Goal: Information Seeking & Learning: Learn about a topic

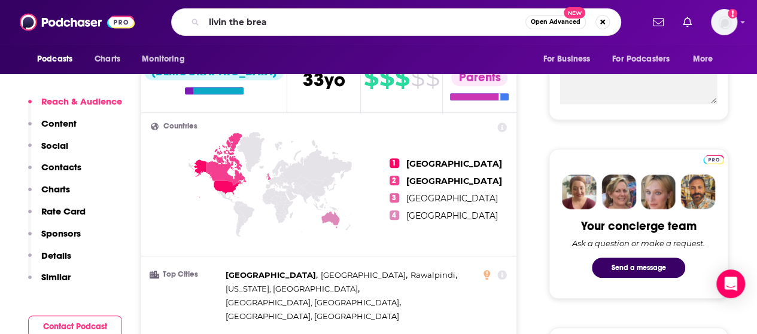
type input "livin the bream"
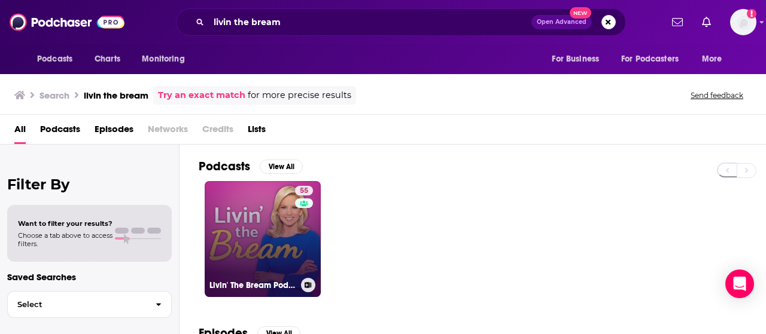
click at [253, 269] on link "55 Livin' The Bream Podcast" at bounding box center [263, 239] width 116 height 116
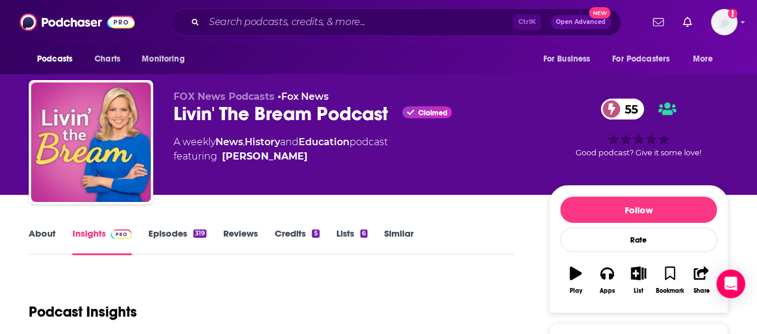
click at [472, 250] on div "About Insights Episodes 319 Reviews Credits 5 Lists 6 Similar" at bounding box center [271, 240] width 485 height 29
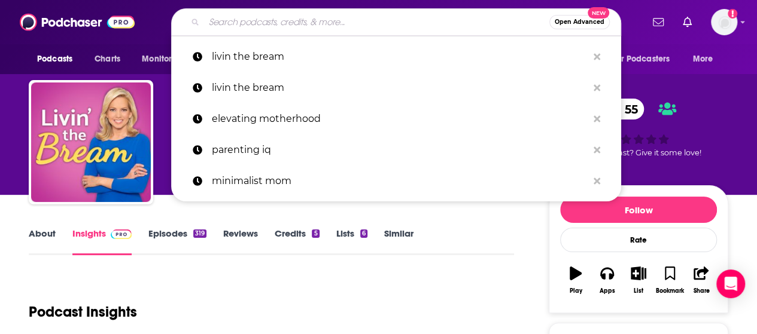
click at [249, 19] on input "Search podcasts, credits, & more..." at bounding box center [376, 22] width 345 height 19
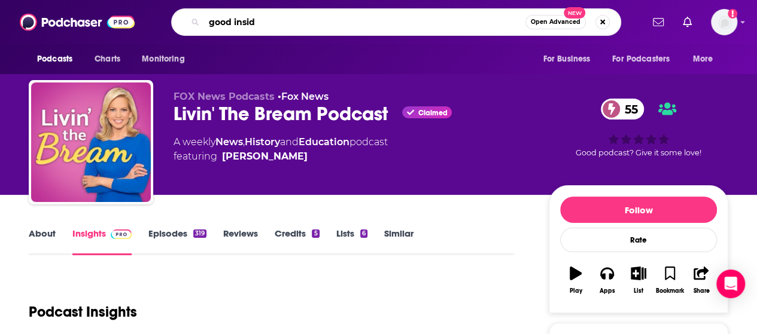
type input "good inside"
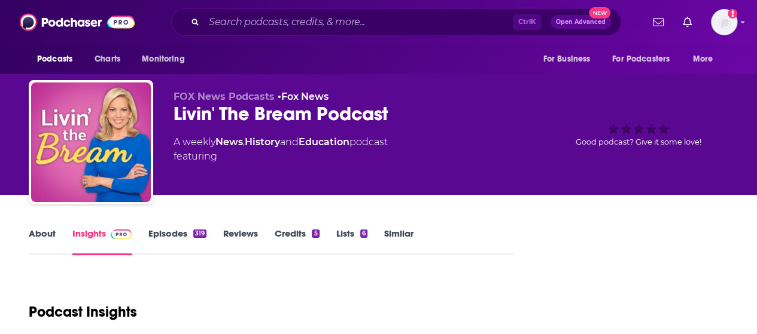
click at [257, 22] on input "Search podcasts, credits, & more..." at bounding box center [358, 22] width 309 height 19
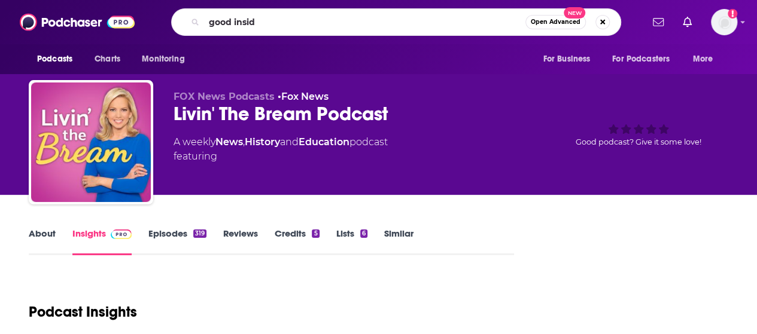
type input "good inside"
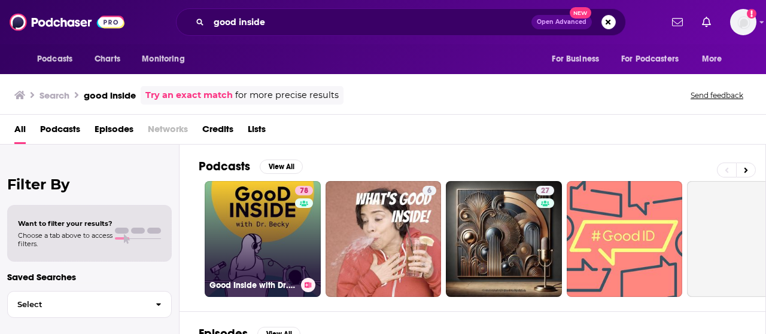
click at [274, 218] on link "78 Good Inside with Dr. Becky" at bounding box center [263, 239] width 116 height 116
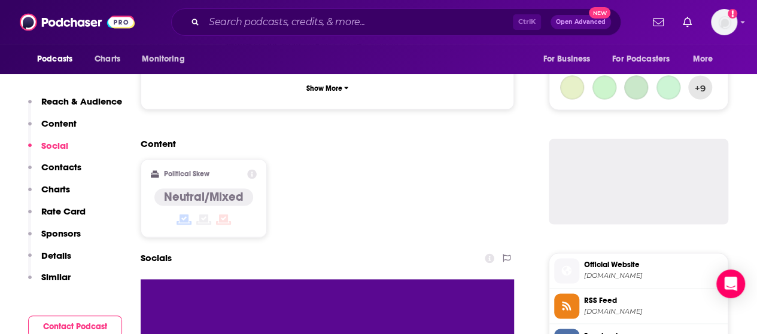
scroll to position [855, 0]
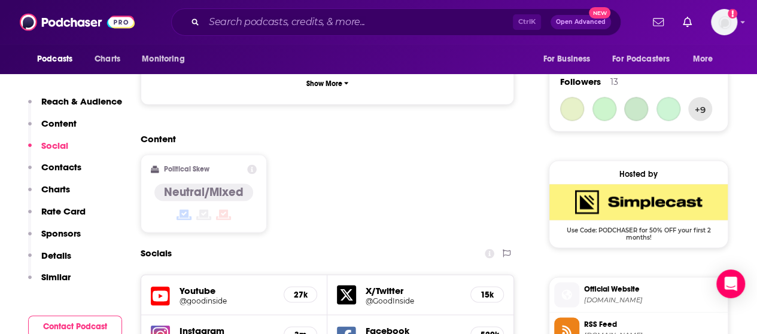
click at [66, 166] on p "Contacts" at bounding box center [61, 167] width 40 height 11
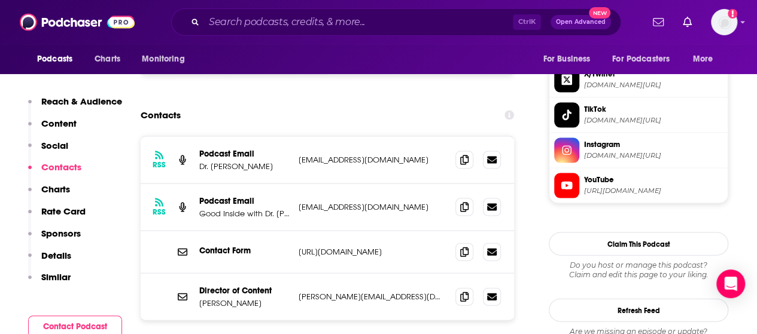
scroll to position [1176, 0]
click at [56, 278] on p "Similar" at bounding box center [55, 277] width 29 height 11
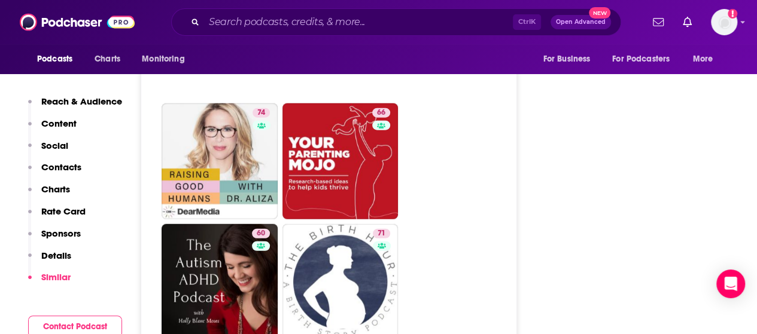
scroll to position [3632, 0]
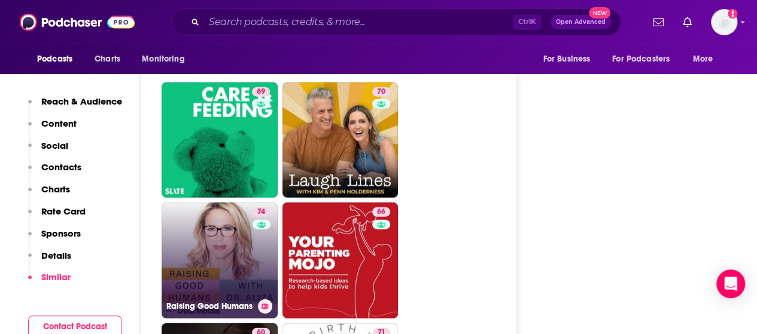
click at [211, 214] on link "74 Raising Good Humans" at bounding box center [220, 261] width 116 height 116
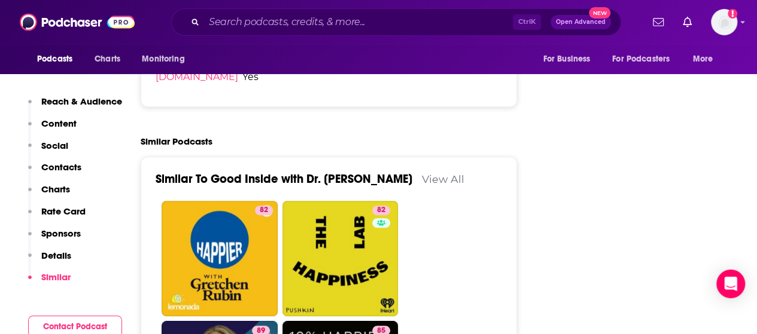
scroll to position [2669, 0]
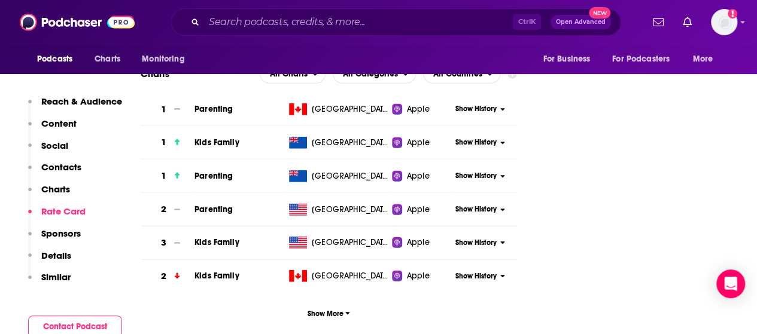
scroll to position [1490, 0]
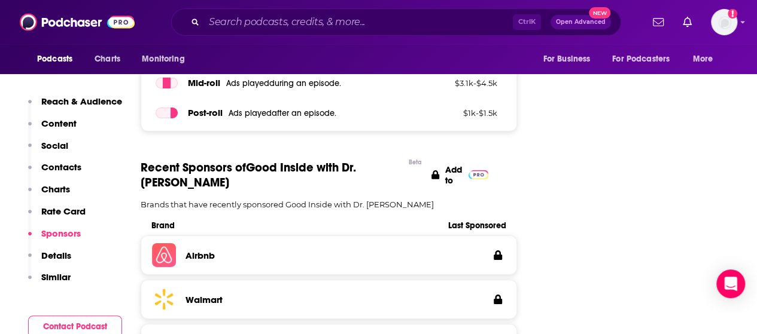
click at [56, 277] on p "Similar" at bounding box center [55, 277] width 29 height 11
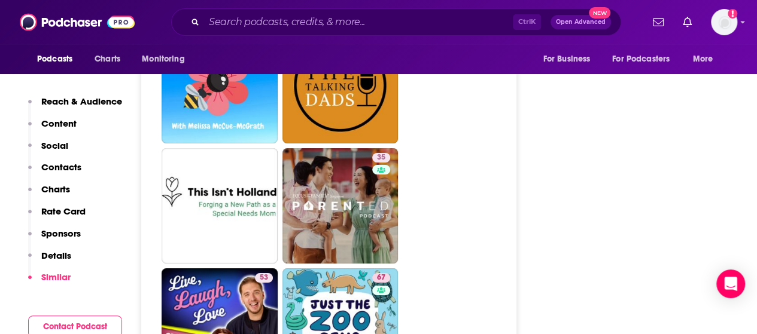
scroll to position [4432, 0]
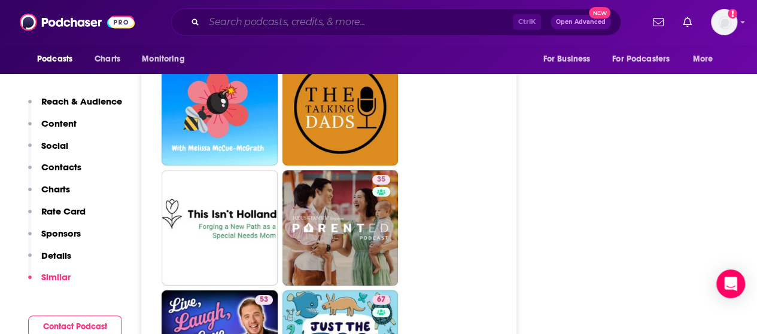
click at [308, 26] on input "Search podcasts, credits, & more..." at bounding box center [358, 22] width 309 height 19
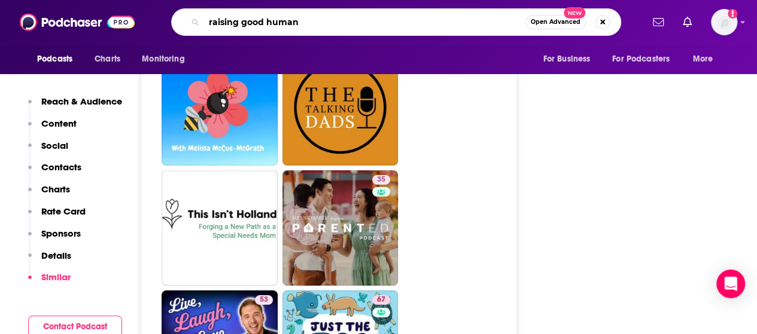
type input "raising good humans"
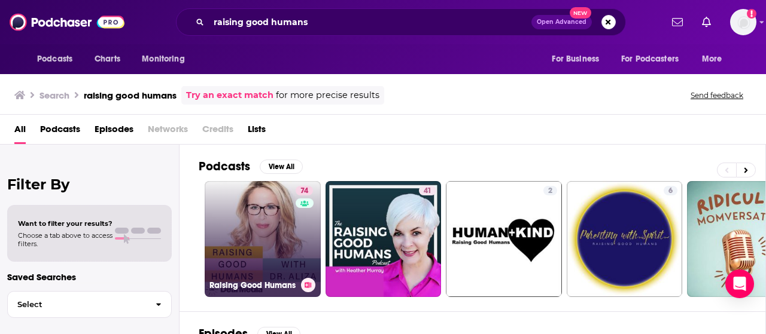
click at [238, 240] on link "74 Raising Good Humans" at bounding box center [263, 239] width 116 height 116
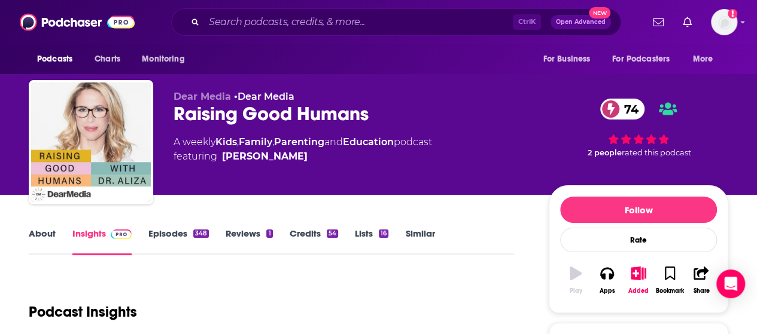
scroll to position [70, 0]
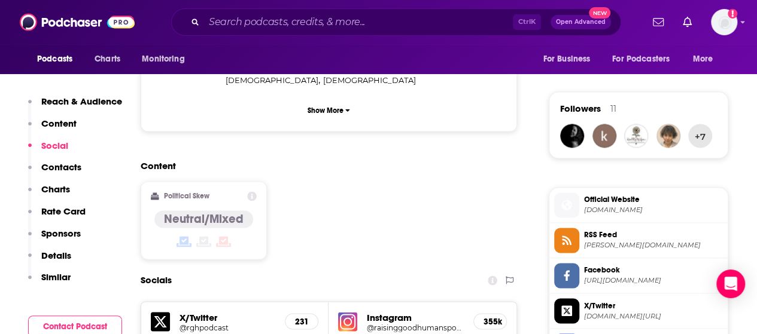
click at [60, 275] on p "Similar" at bounding box center [55, 277] width 29 height 11
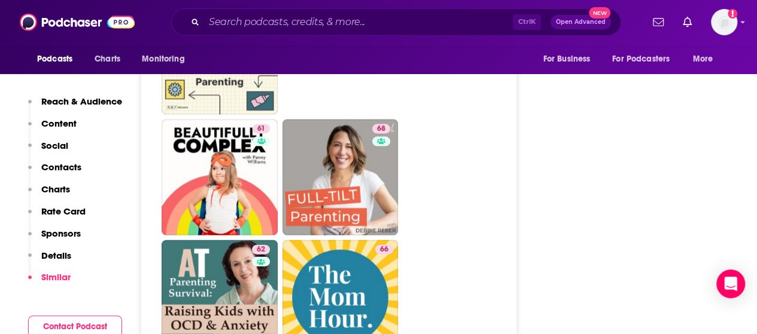
scroll to position [3549, 0]
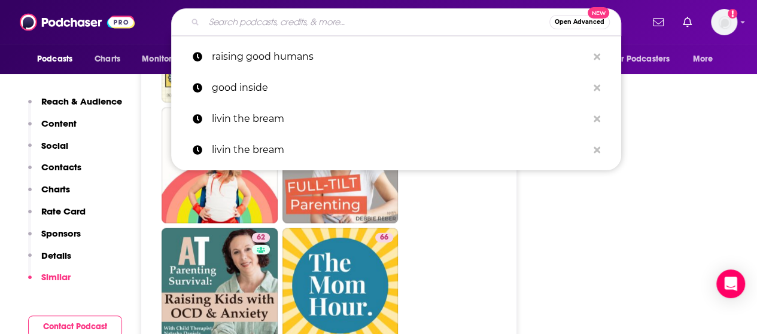
click at [312, 24] on input "Search podcasts, credits, & more..." at bounding box center [376, 22] width 345 height 19
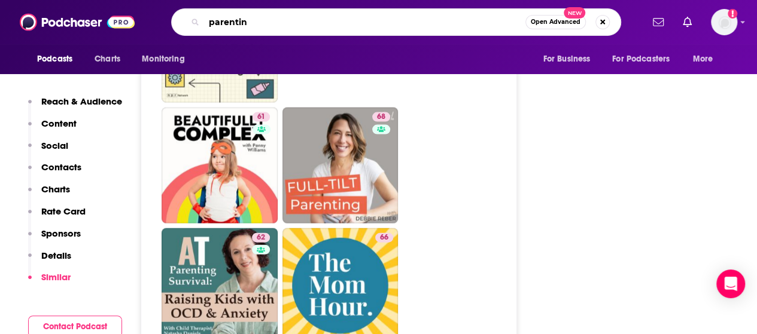
type input "parenting"
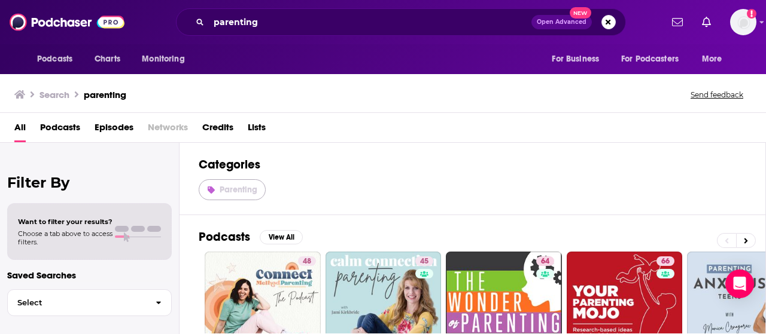
click at [236, 198] on link "Parenting" at bounding box center [232, 190] width 67 height 21
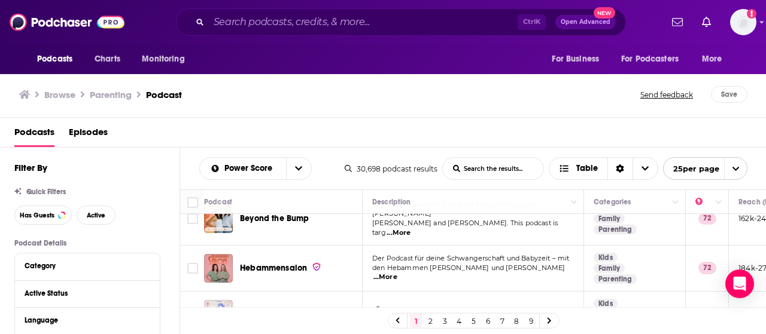
scroll to position [1082, 0]
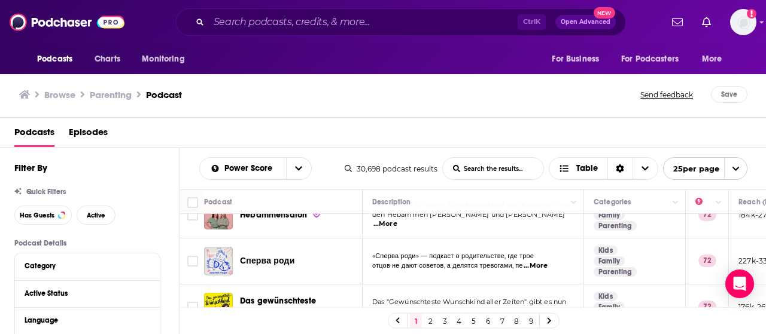
click at [431, 318] on link "2" at bounding box center [430, 321] width 12 height 14
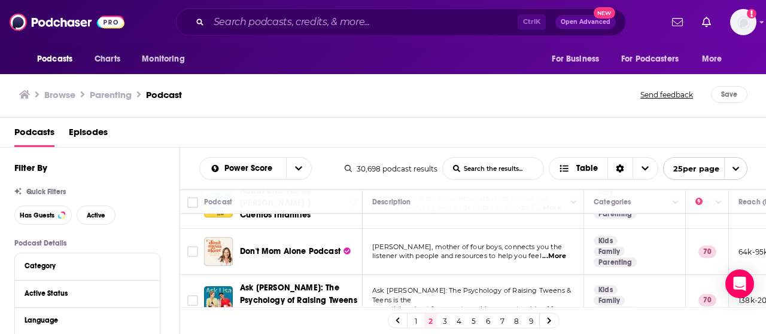
scroll to position [646, 0]
click at [488, 81] on div "Browse Parenting Podcast Send feedback Save" at bounding box center [383, 95] width 766 height 46
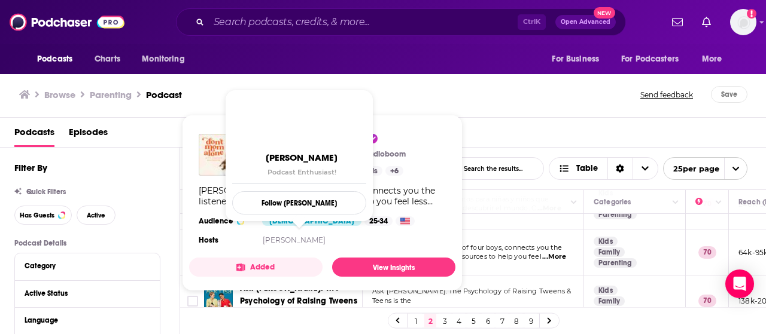
click at [326, 242] on link "[PERSON_NAME]" at bounding box center [294, 240] width 63 height 9
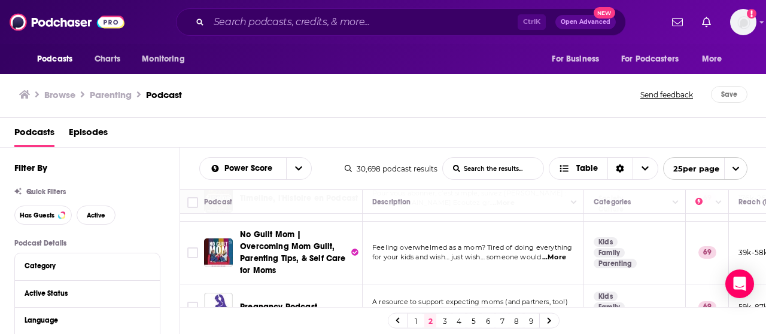
scroll to position [1087, 0]
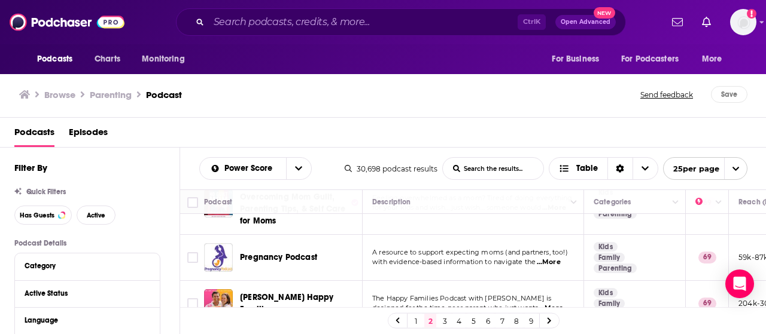
click at [416, 324] on link "1" at bounding box center [416, 321] width 12 height 14
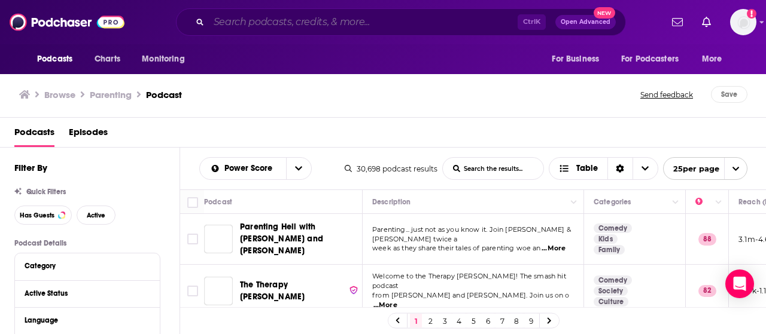
click at [338, 18] on input "Search podcasts, credits, & more..." at bounding box center [363, 22] width 309 height 19
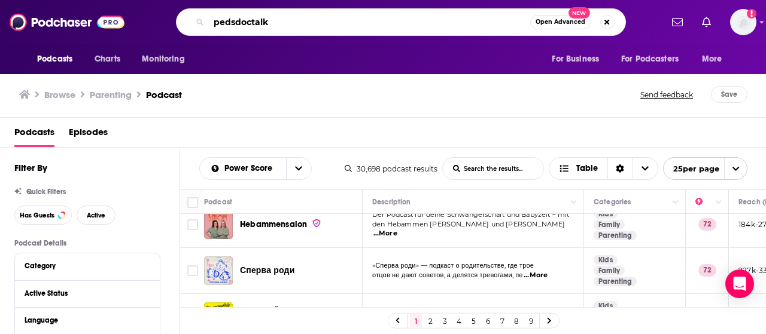
scroll to position [1082, 0]
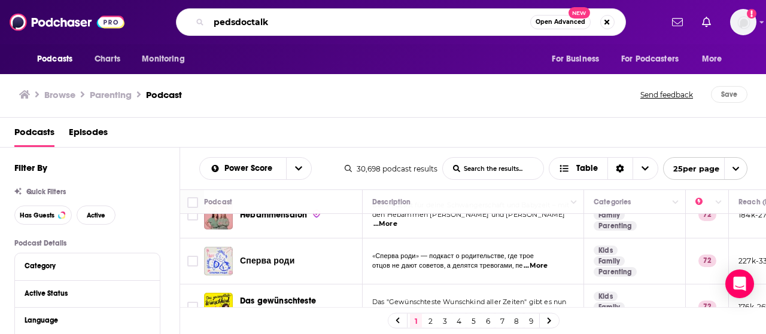
type input "pedsdoctalk"
click at [430, 326] on link "2" at bounding box center [430, 321] width 12 height 14
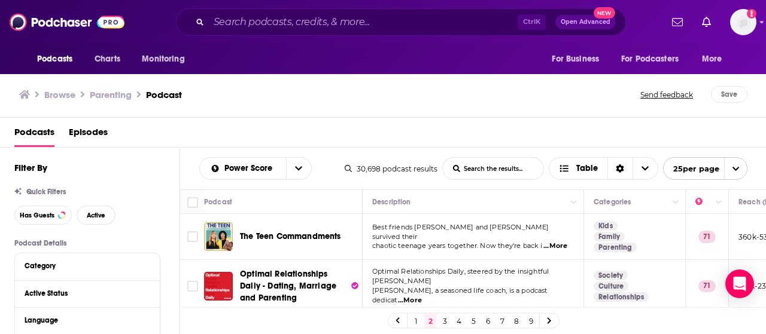
click at [385, 95] on div "Browse Parenting Podcast" at bounding box center [330, 94] width 622 height 17
click at [730, 139] on div "Podcasts Episodes" at bounding box center [385, 135] width 743 height 25
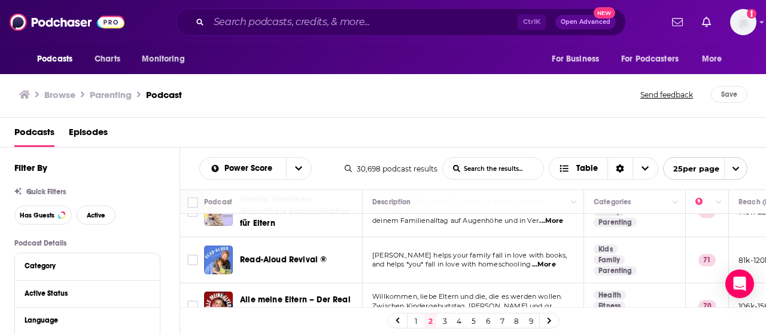
scroll to position [403, 0]
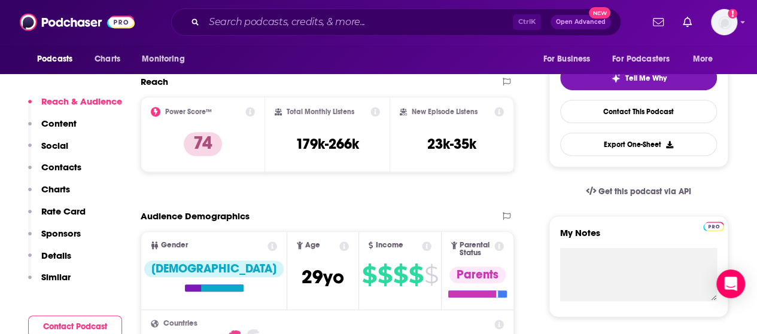
scroll to position [330, 0]
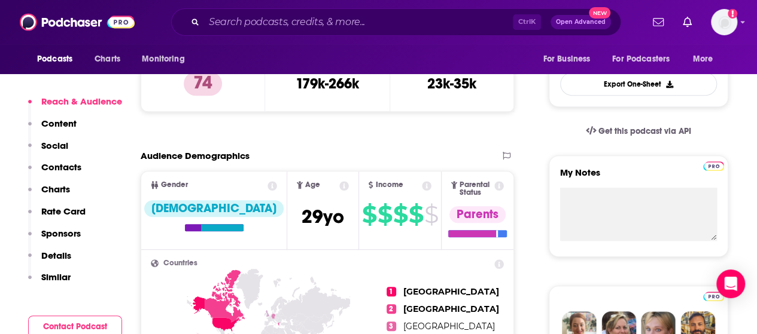
click at [49, 276] on p "Similar" at bounding box center [55, 277] width 29 height 11
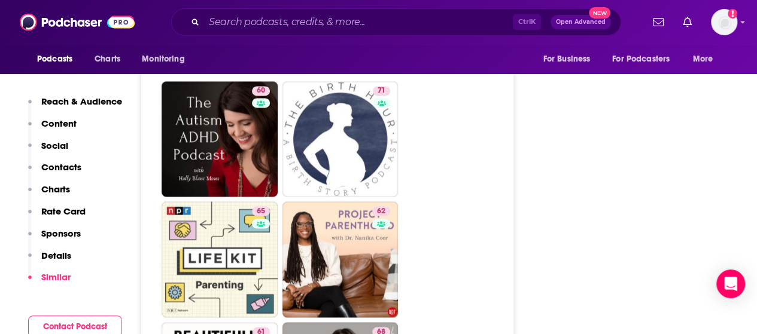
scroll to position [3175, 0]
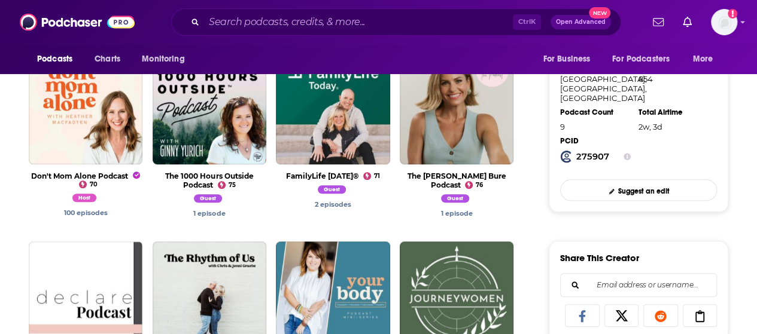
scroll to position [429, 0]
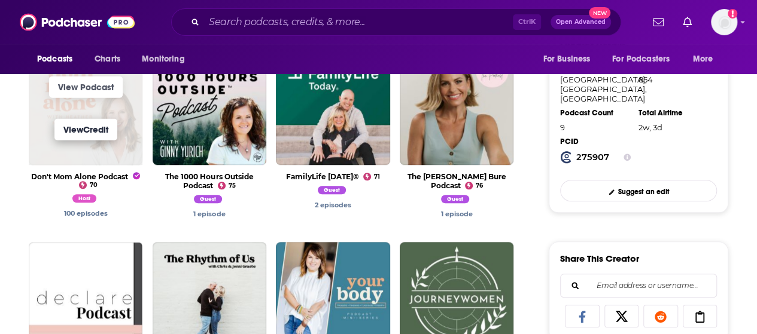
click at [79, 123] on link "View Credit" at bounding box center [85, 130] width 63 height 22
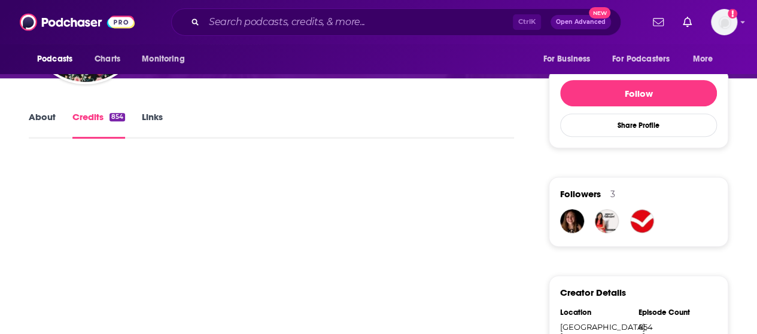
scroll to position [220, 0]
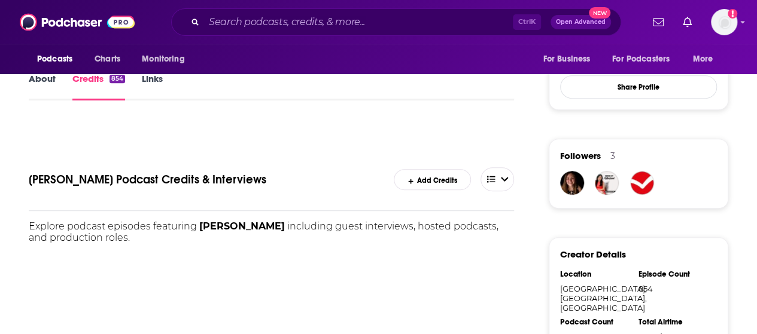
click at [258, 99] on div "About Credits 854 Links" at bounding box center [271, 85] width 485 height 29
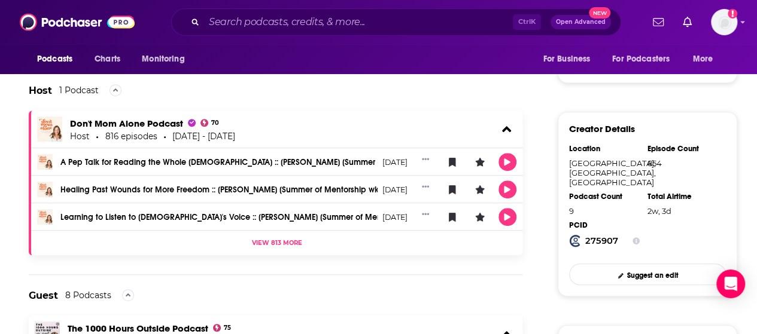
scroll to position [343, 0]
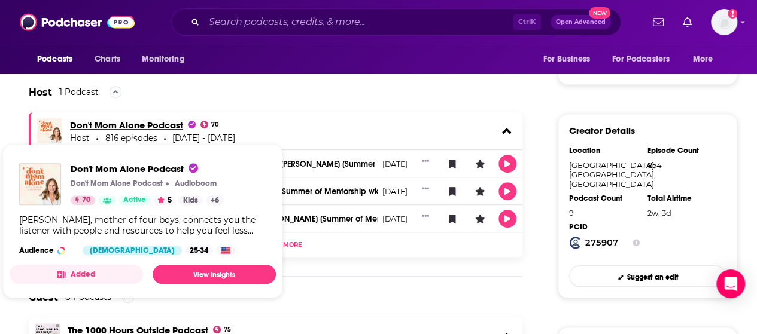
click at [157, 126] on span "Don't Mom Alone Podcast" at bounding box center [133, 125] width 126 height 11
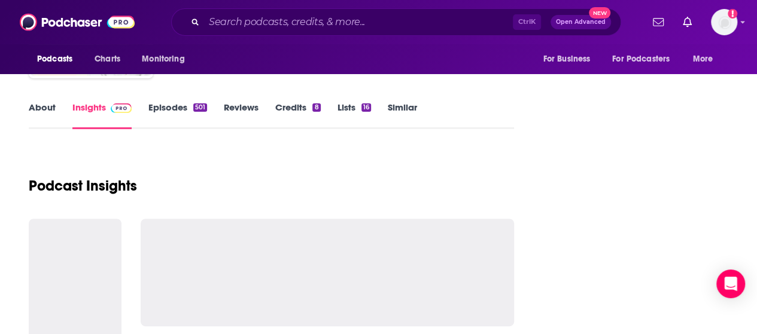
scroll to position [171, 0]
